Goal: Share content: Share content

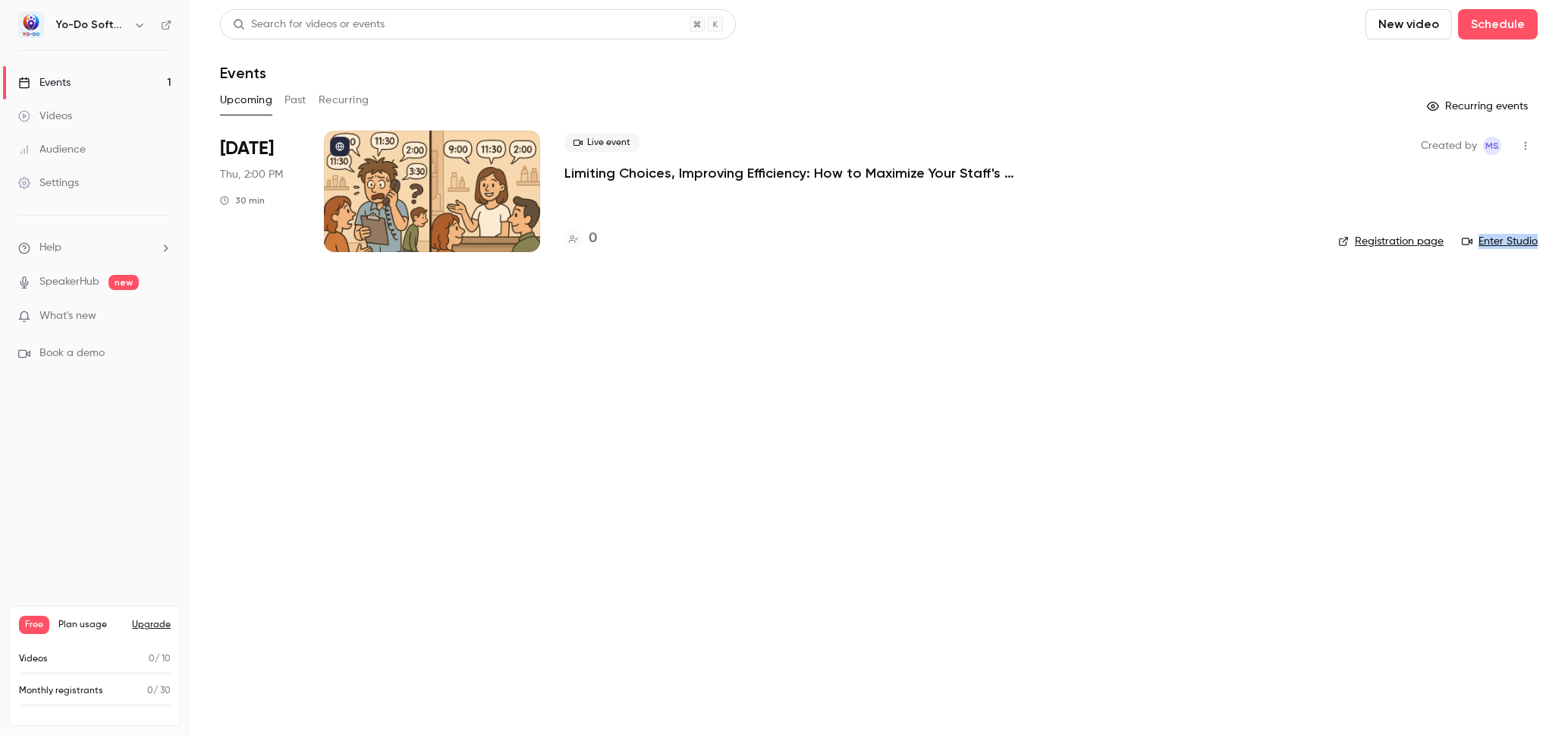
click at [1404, 243] on link "Registration page" at bounding box center [1390, 241] width 105 height 15
click at [704, 226] on div "Live event Limiting Choices, Improving Efficiency: How to Maximize Your Staff's…" at bounding box center [940, 191] width 750 height 121
click at [346, 211] on div at bounding box center [432, 191] width 217 height 121
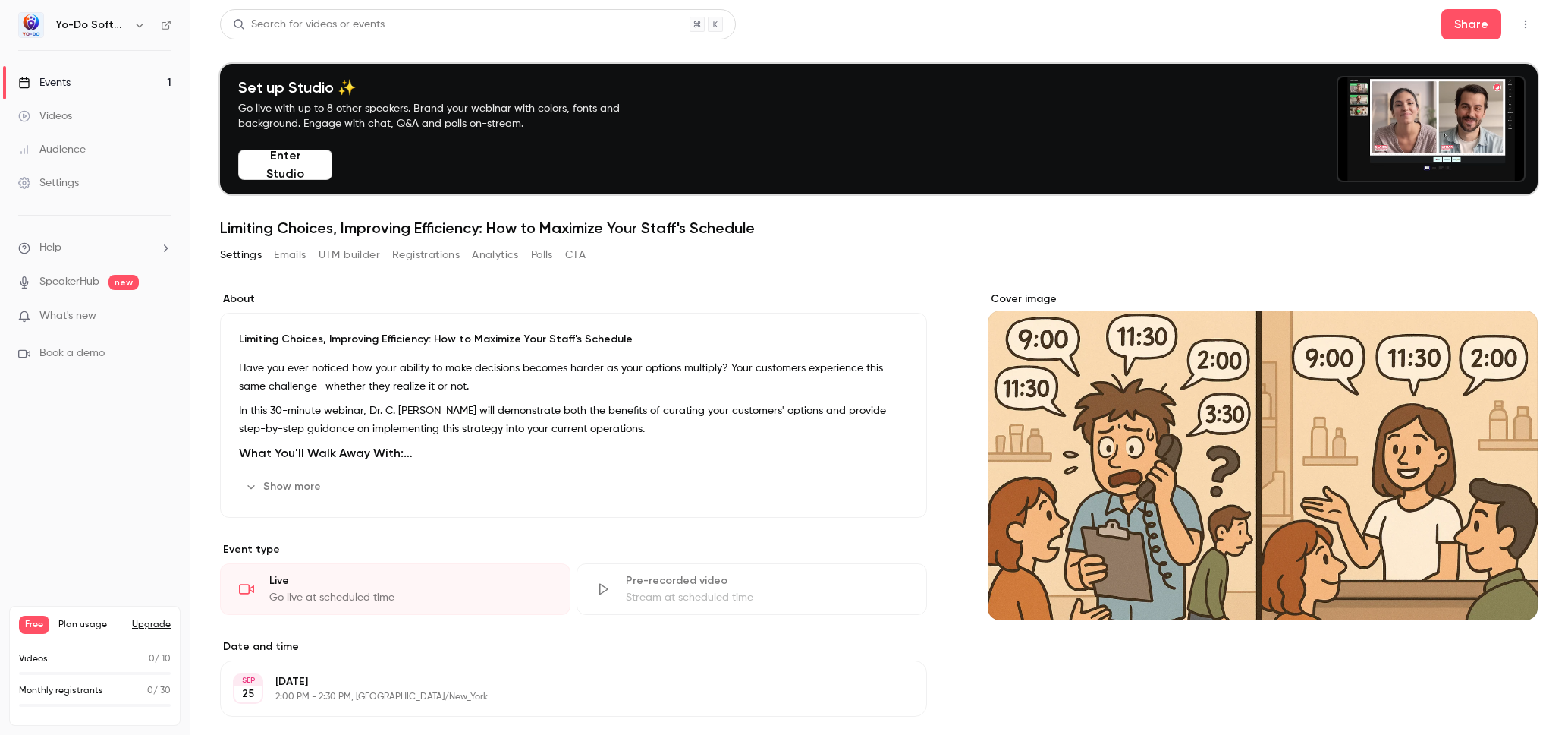
scroll to position [314, 0]
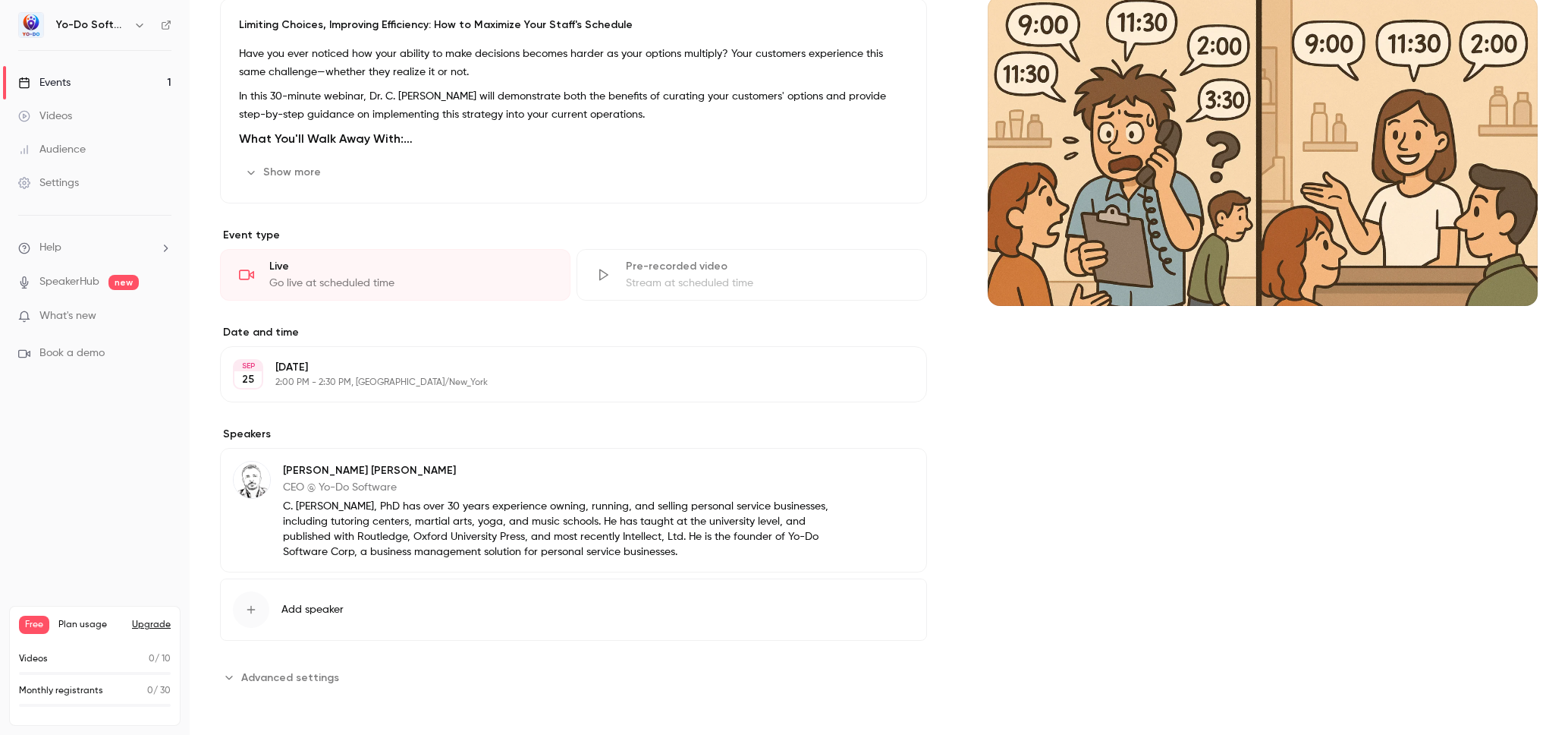
click at [336, 677] on button "Advanced settings" at bounding box center [284, 677] width 128 height 24
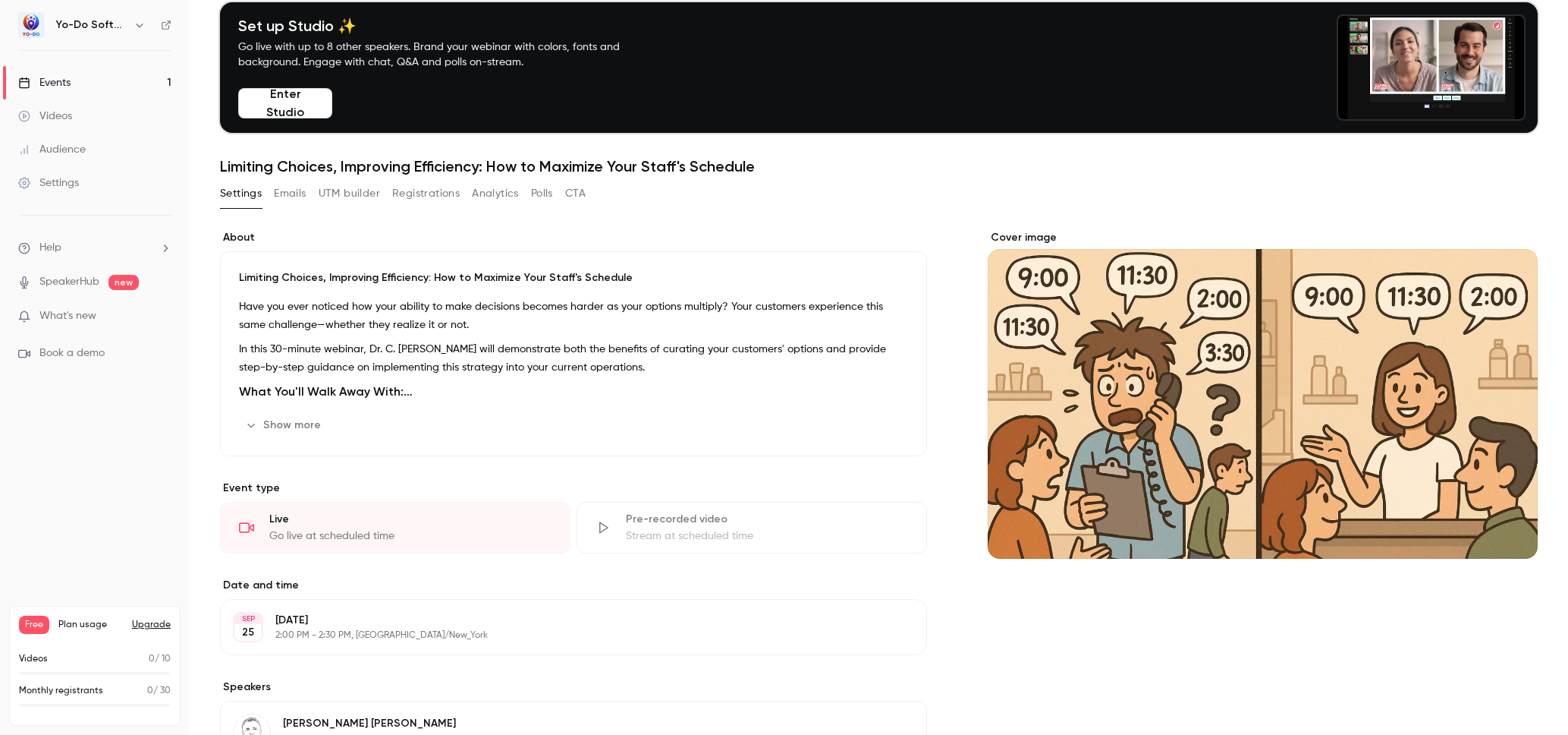
scroll to position [0, 0]
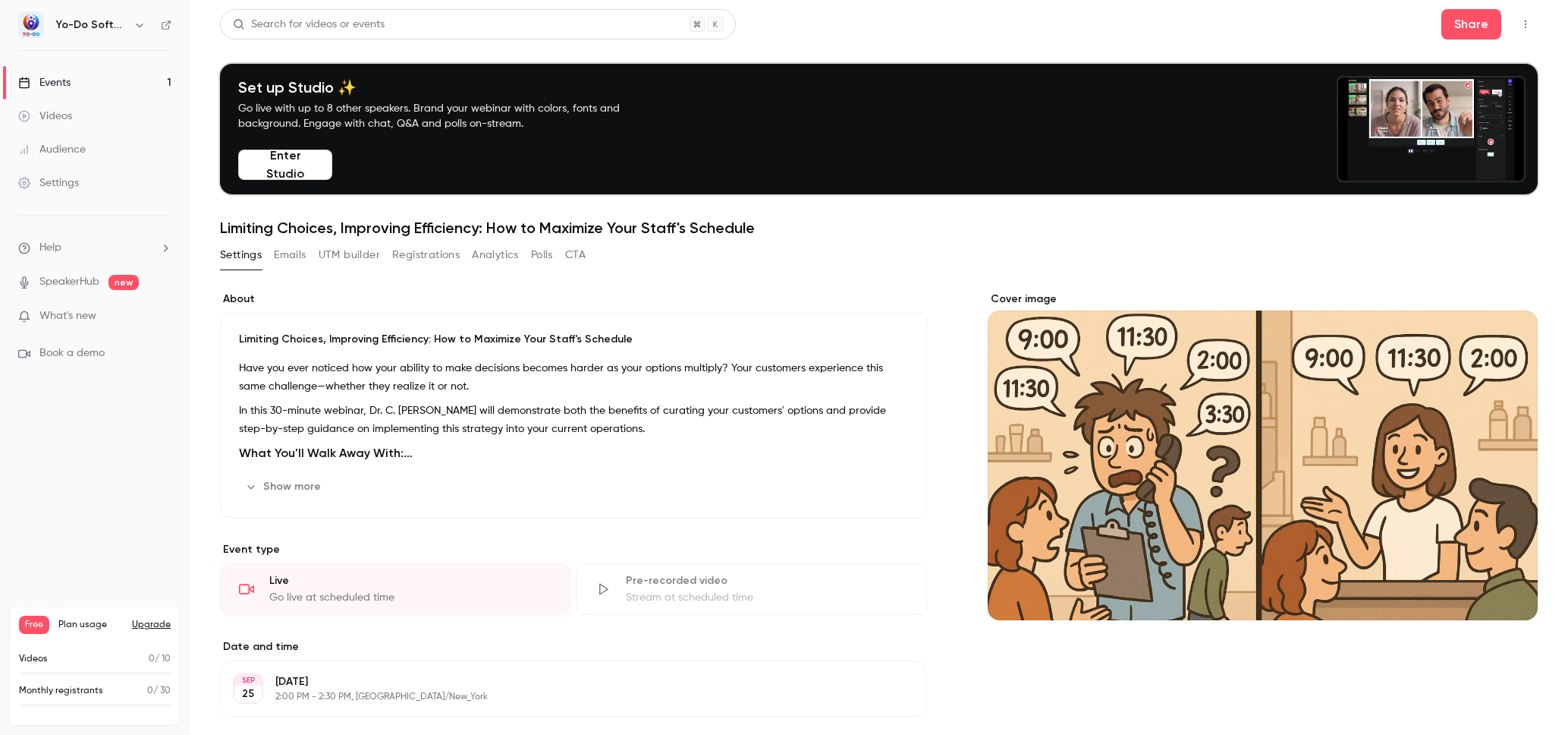
click at [297, 258] on button "Emails" at bounding box center [290, 255] width 32 height 24
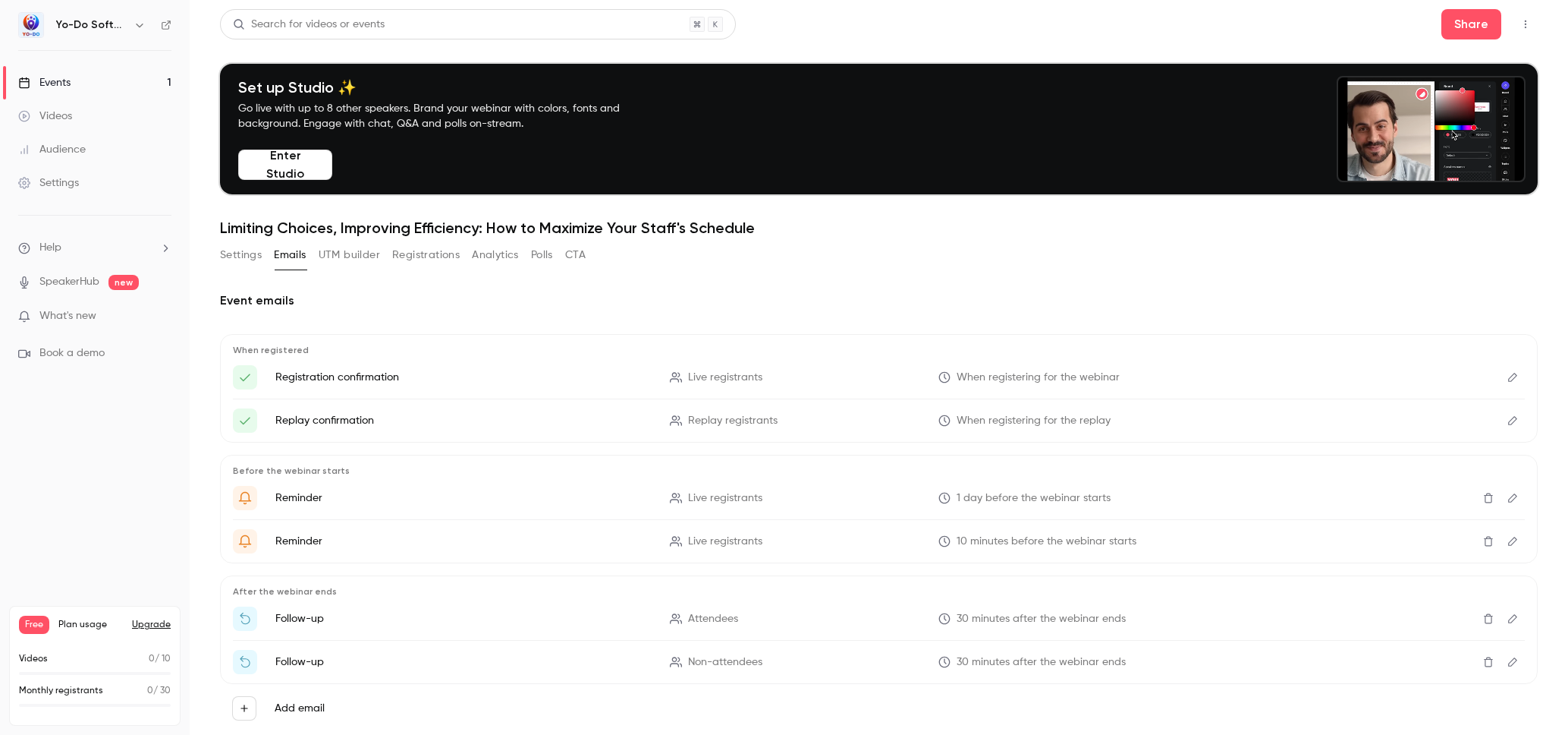
click at [438, 256] on button "Registrations" at bounding box center [426, 255] width 67 height 24
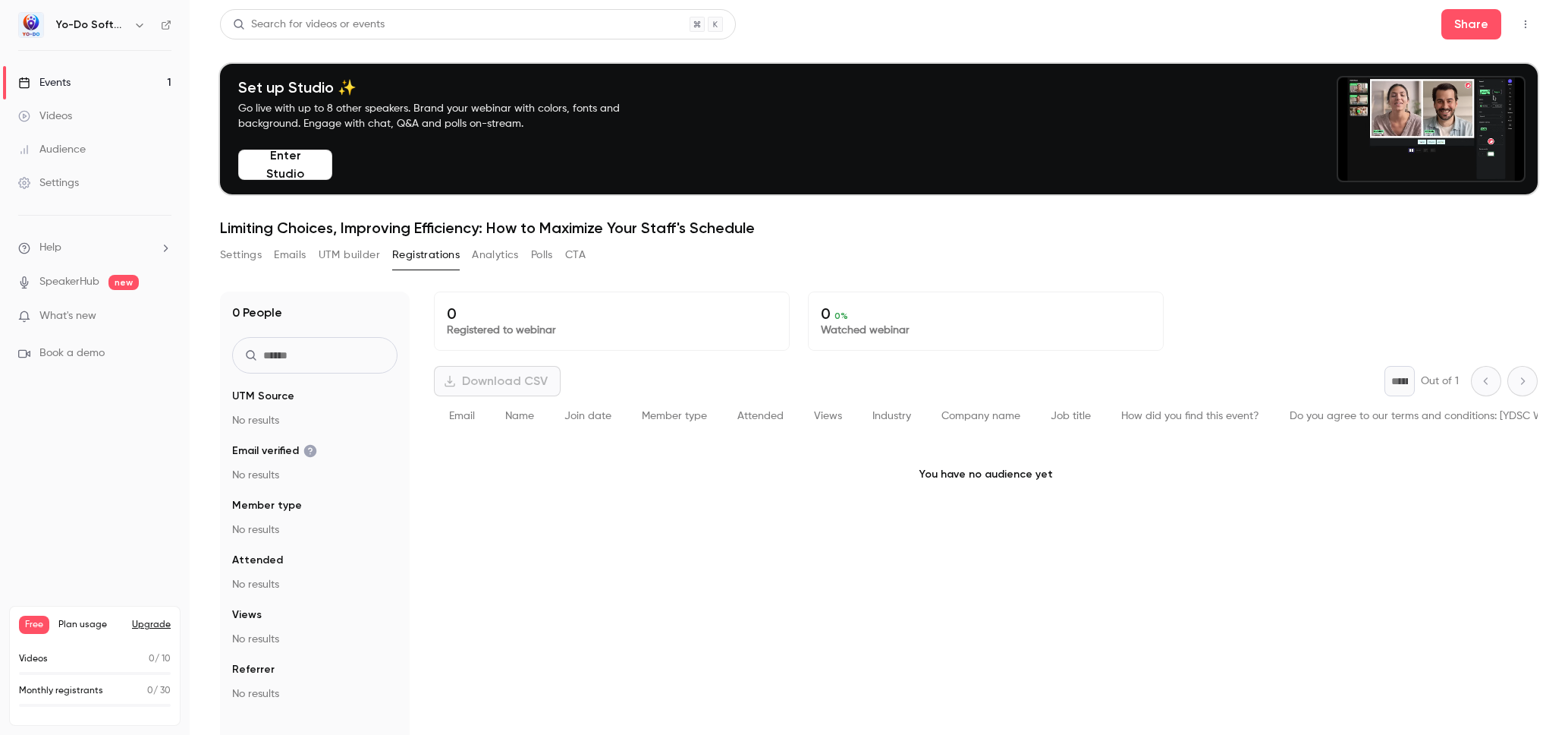
click at [244, 250] on button "Settings" at bounding box center [240, 255] width 42 height 24
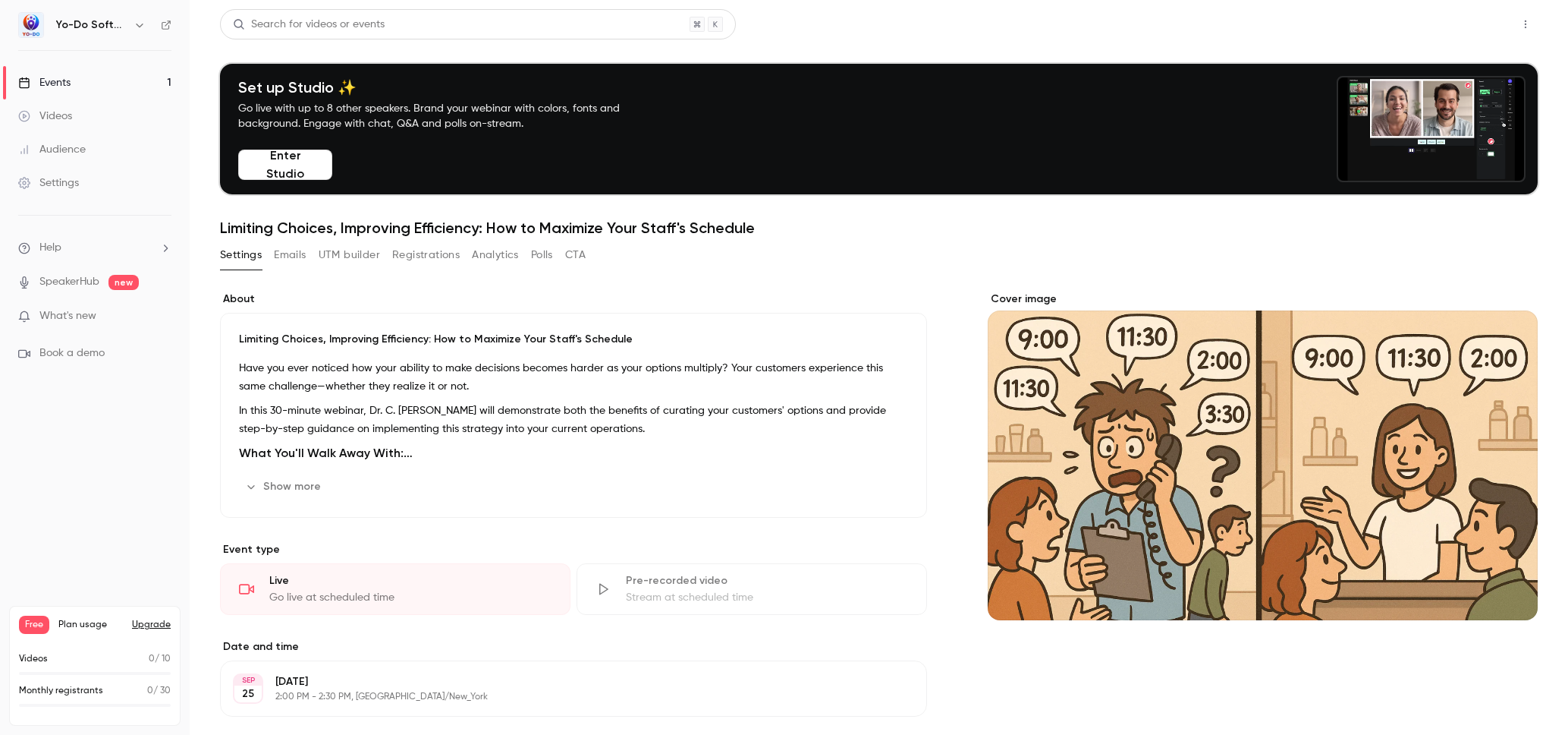
click at [1469, 27] on button "Share" at bounding box center [1472, 24] width 60 height 30
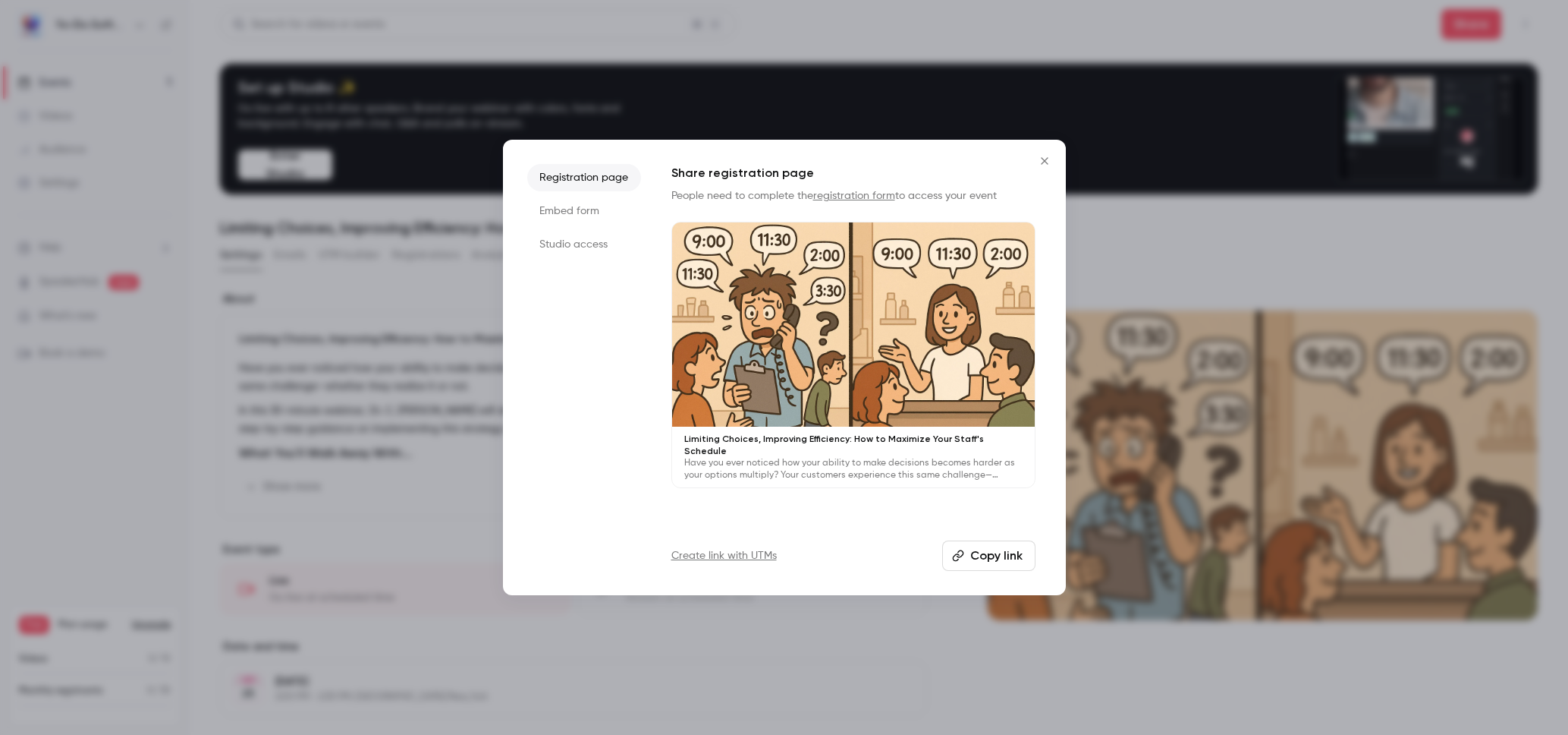
click at [575, 254] on li "Studio access" at bounding box center [584, 244] width 114 height 27
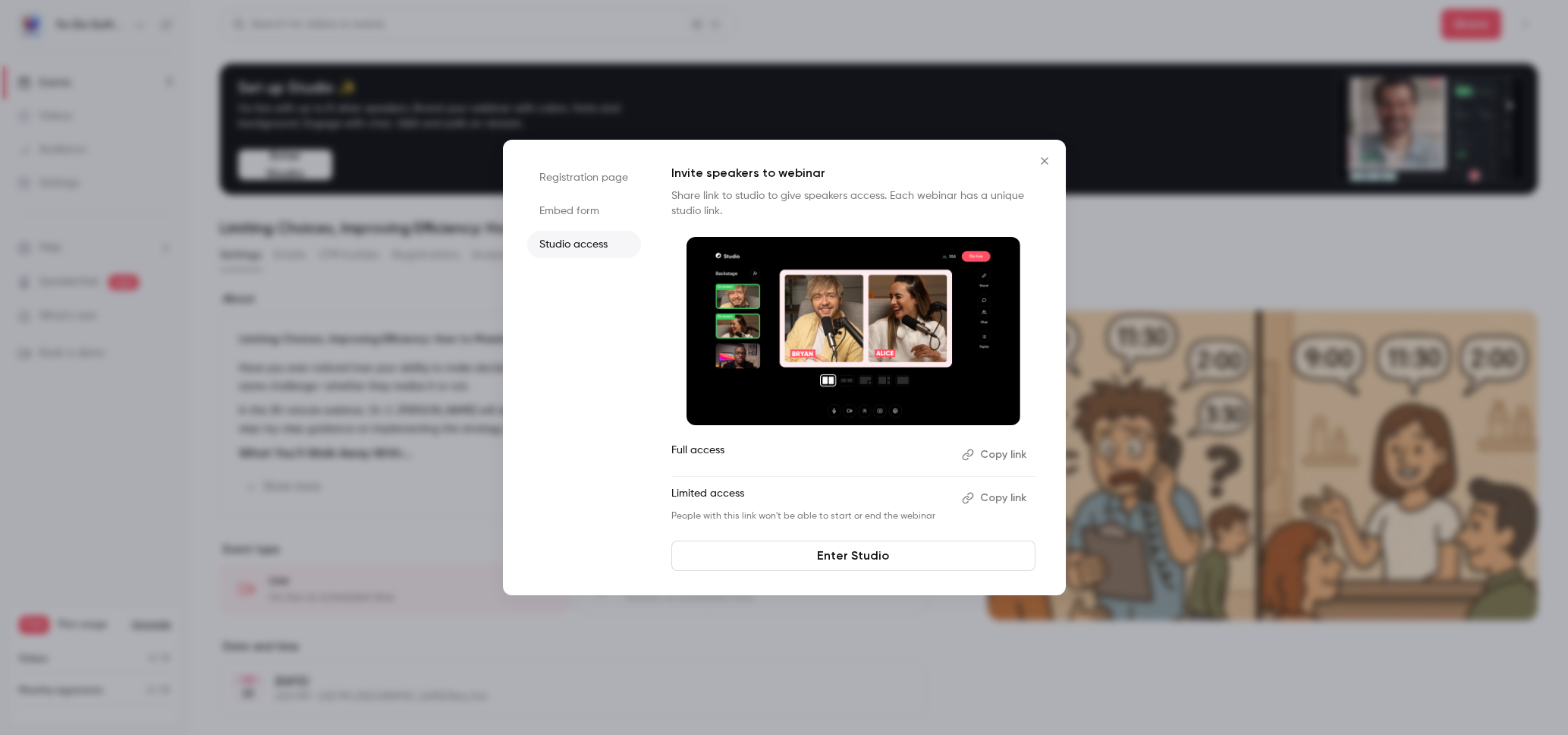
click at [1009, 454] on button "Copy link" at bounding box center [996, 454] width 80 height 24
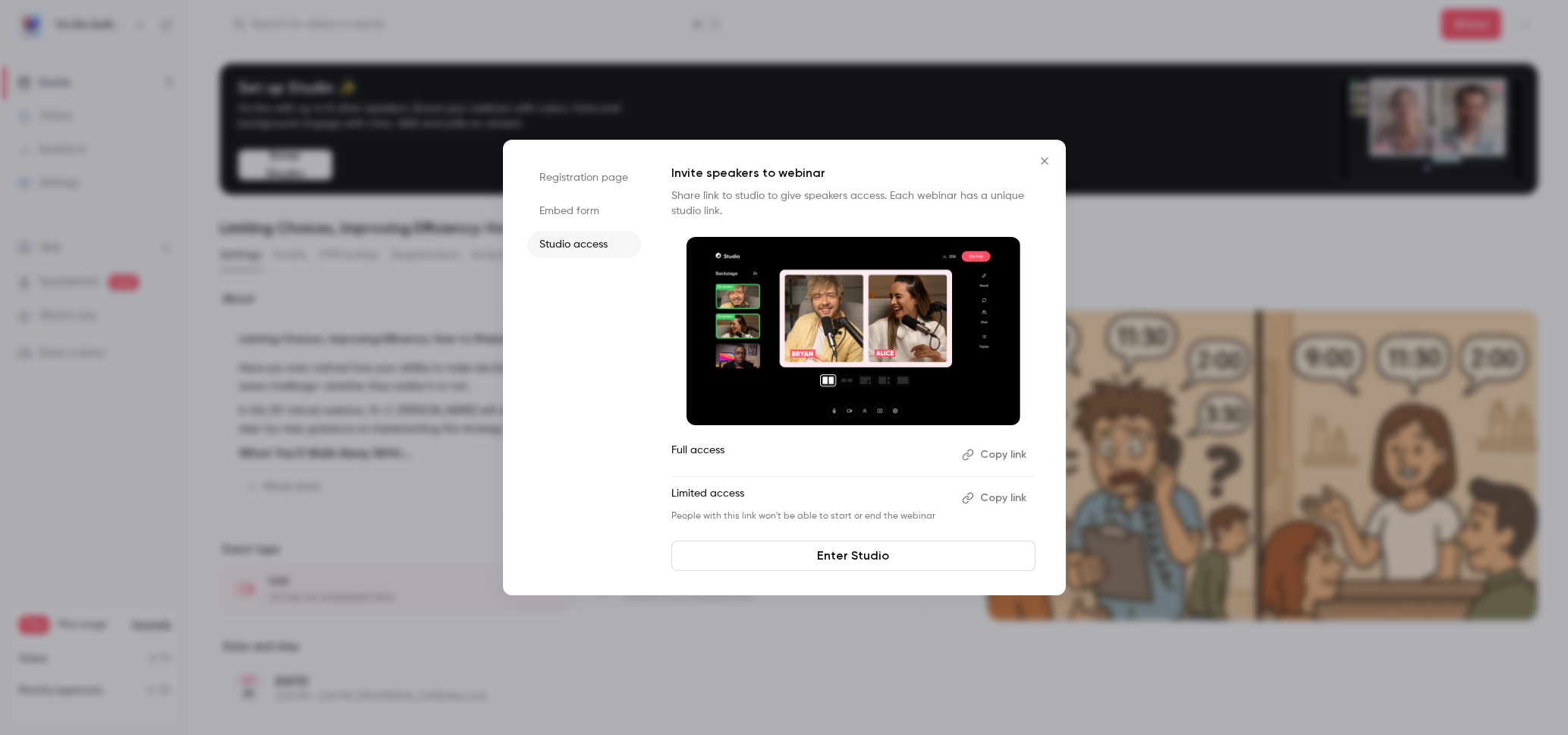
click at [393, 441] on div at bounding box center [784, 367] width 1568 height 735
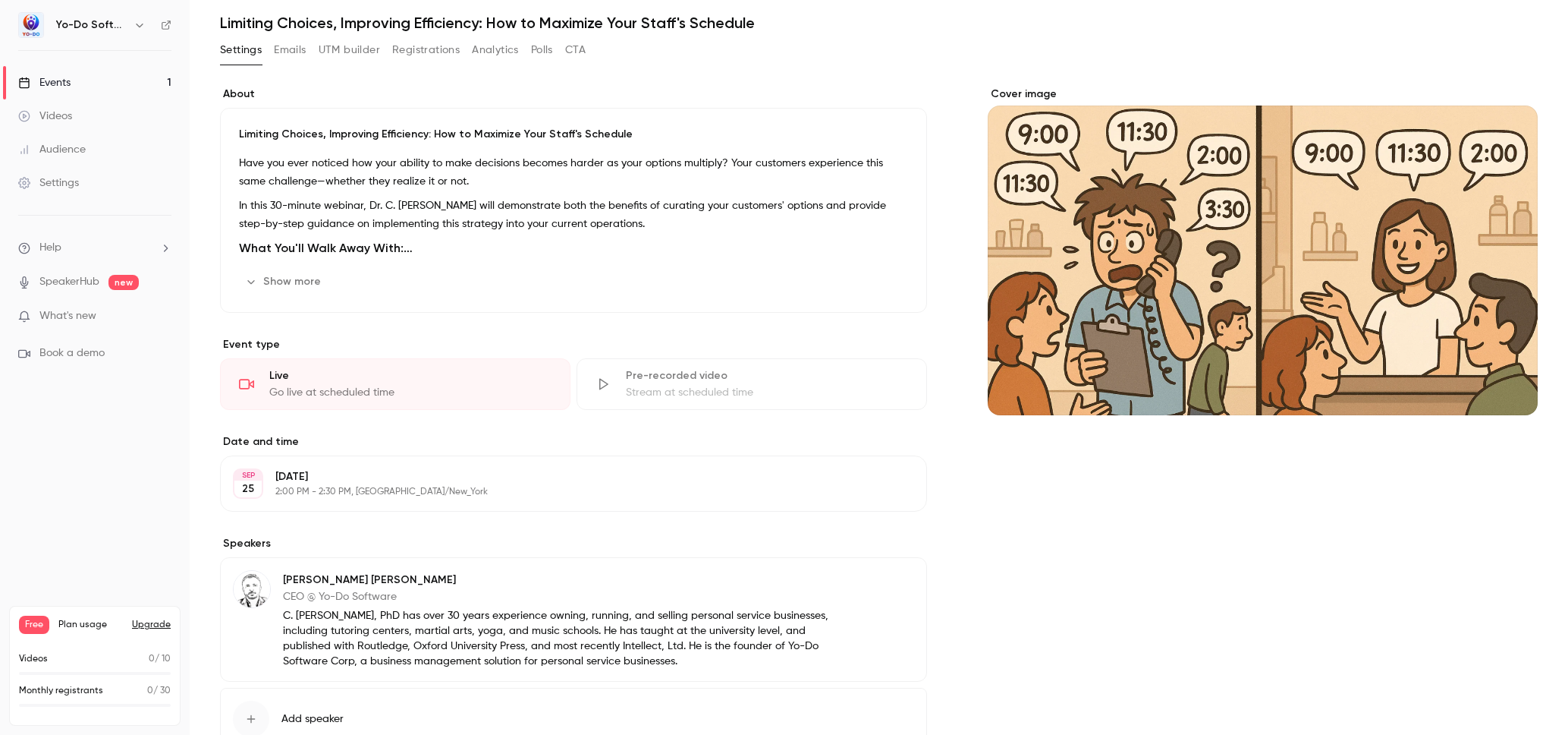
scroll to position [314, 0]
